Goal: Check status: Check status

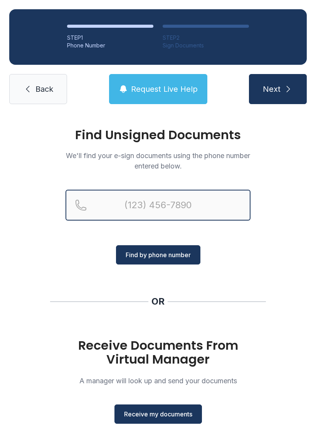
click at [144, 213] on input "Reservation phone number" at bounding box center [158, 205] width 185 height 31
type input "[PHONE_NUMBER]"
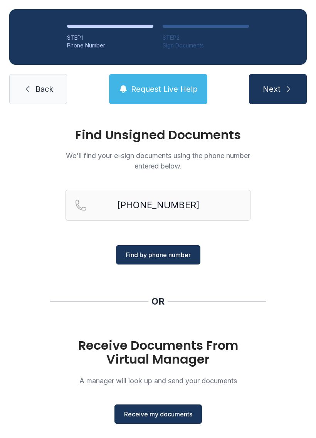
click at [157, 253] on span "Find by phone number" at bounding box center [158, 254] width 65 height 9
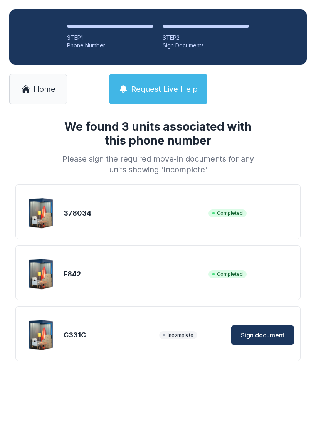
click at [251, 339] on span "Sign document" at bounding box center [263, 335] width 44 height 9
click at [22, 89] on icon at bounding box center [26, 87] width 8 height 4
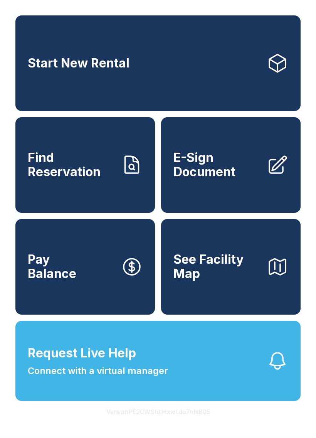
click at [223, 175] on span "E-Sign Document" at bounding box center [217, 165] width 87 height 28
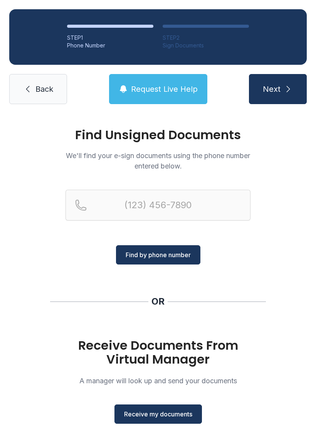
click at [162, 411] on span "Receive my documents" at bounding box center [158, 414] width 68 height 9
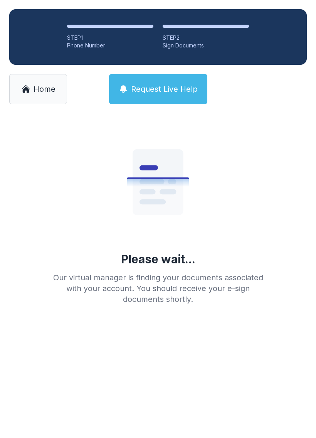
click at [35, 95] on link "Home" at bounding box center [38, 89] width 58 height 30
